Goal: Navigation & Orientation: Find specific page/section

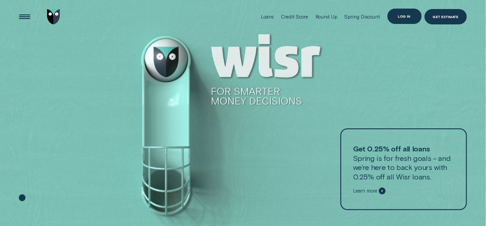
click at [402, 19] on div "Log in" at bounding box center [404, 16] width 34 height 15
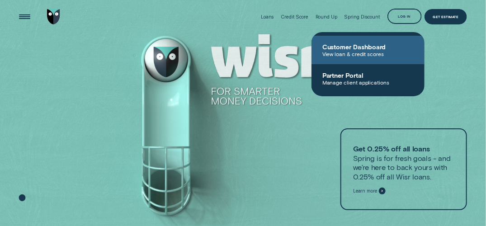
click at [364, 52] on span "View loan & credit scores" at bounding box center [367, 54] width 91 height 6
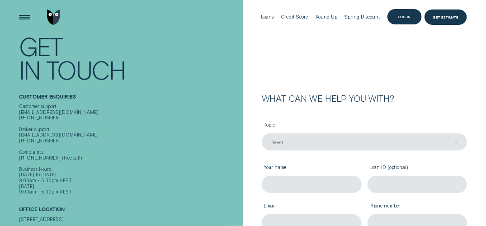
click at [400, 15] on div "Log in" at bounding box center [404, 16] width 13 height 3
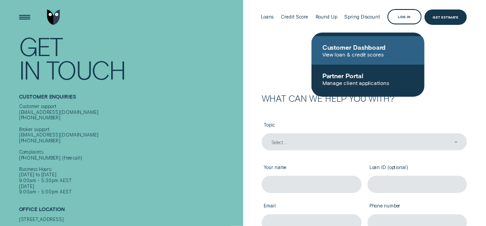
click at [361, 49] on span "Customer Dashboard" at bounding box center [367, 47] width 91 height 8
